Goal: Transaction & Acquisition: Purchase product/service

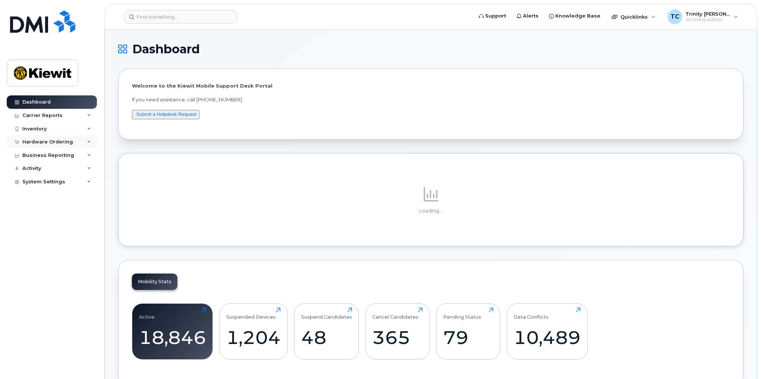
click at [53, 141] on div "Hardware Ordering" at bounding box center [47, 142] width 51 height 6
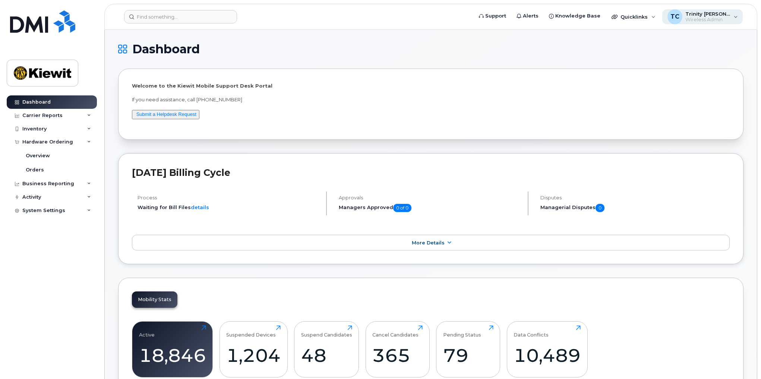
click at [700, 20] on span "Wireless Admin" at bounding box center [707, 20] width 45 height 6
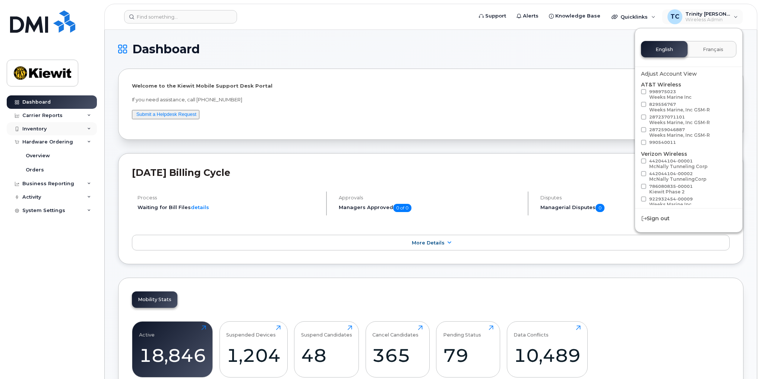
click at [44, 129] on div "Inventory" at bounding box center [34, 129] width 24 height 6
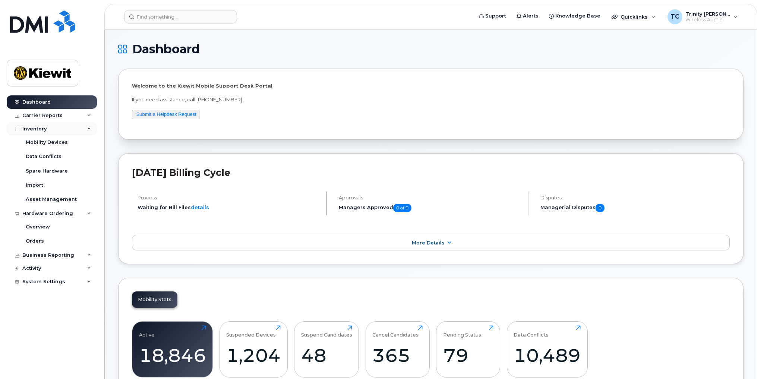
click at [77, 126] on div "Inventory" at bounding box center [52, 128] width 90 height 13
click at [72, 143] on div "Hardware Ordering" at bounding box center [52, 141] width 90 height 13
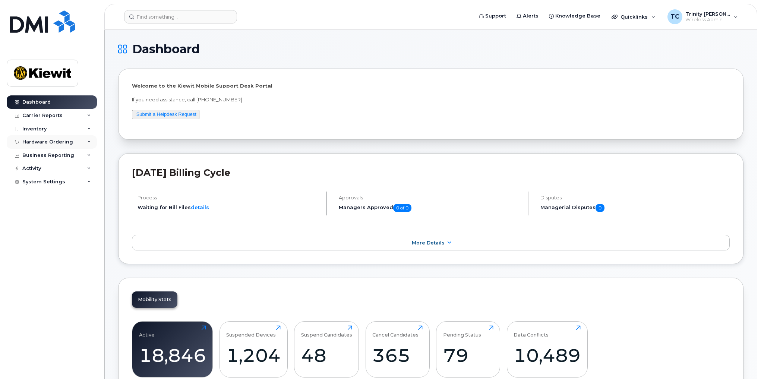
click at [72, 143] on div "Hardware Ordering" at bounding box center [52, 141] width 90 height 13
click at [47, 169] on link "Orders" at bounding box center [58, 170] width 77 height 14
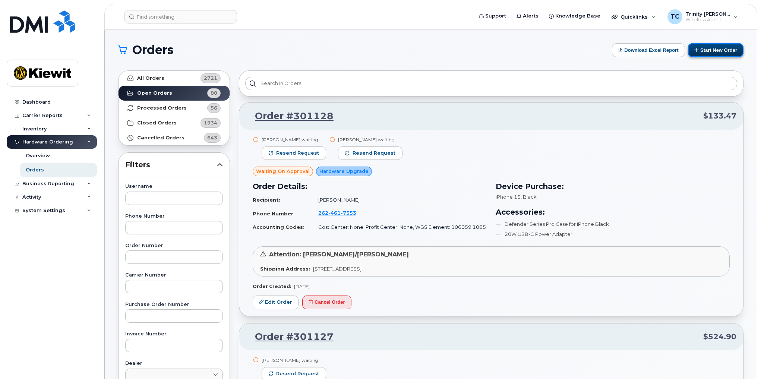
click at [708, 51] on button "Start New Order" at bounding box center [716, 50] width 56 height 14
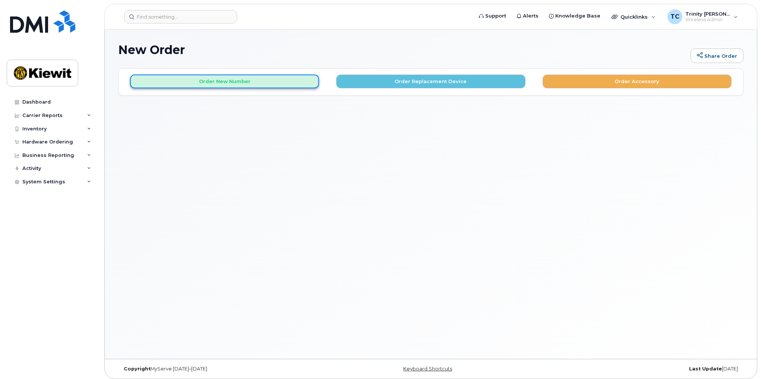
click at [259, 83] on button "Order New Number" at bounding box center [224, 82] width 189 height 14
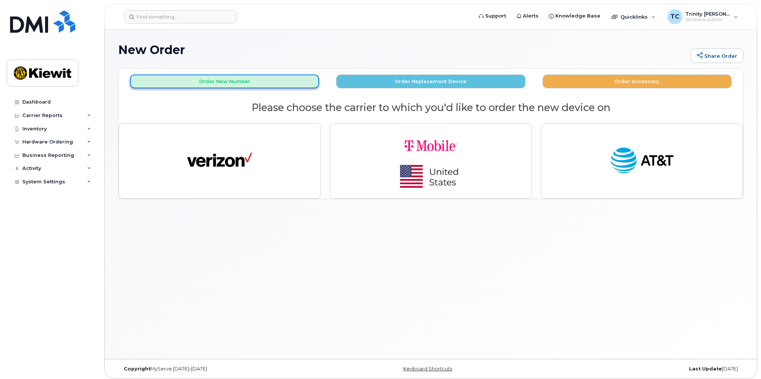
click at [180, 87] on button "Order New Number" at bounding box center [224, 82] width 189 height 14
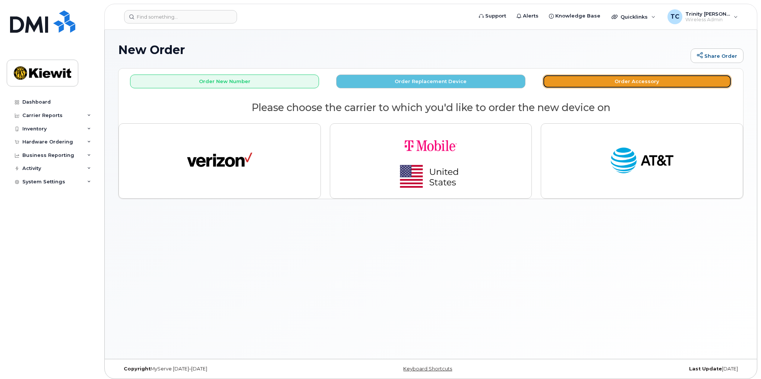
click at [592, 79] on button "Order Accessory" at bounding box center [636, 82] width 189 height 14
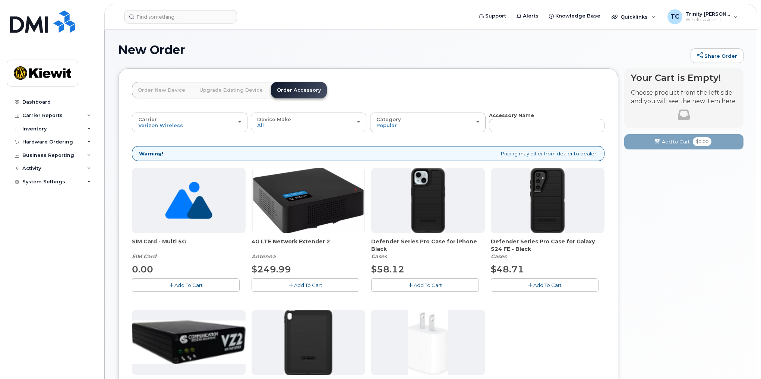
click at [224, 87] on link "Upgrade Existing Device" at bounding box center [230, 90] width 75 height 16
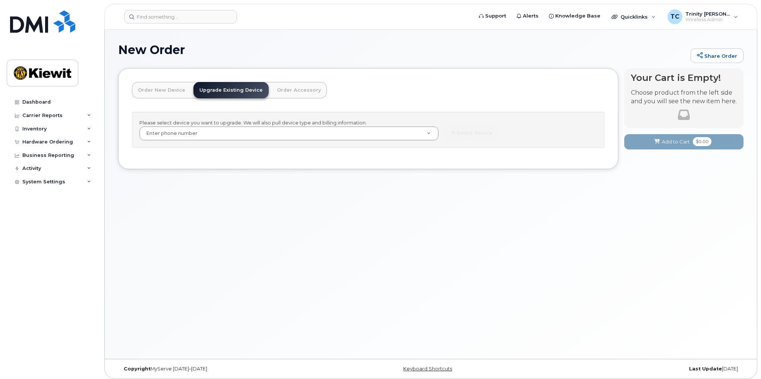
click at [166, 90] on link "Order New Device" at bounding box center [161, 90] width 59 height 16
